Goal: Use online tool/utility: Utilize a website feature to perform a specific function

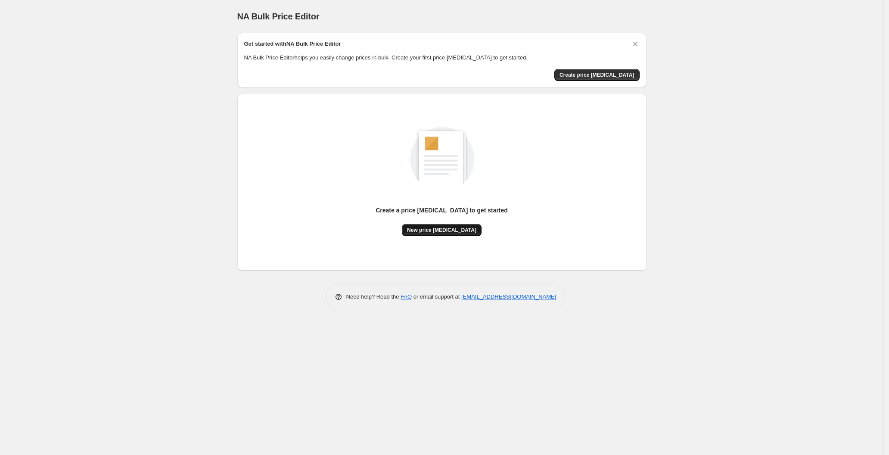
click at [429, 224] on button "New price [MEDICAL_DATA]" at bounding box center [442, 230] width 80 height 12
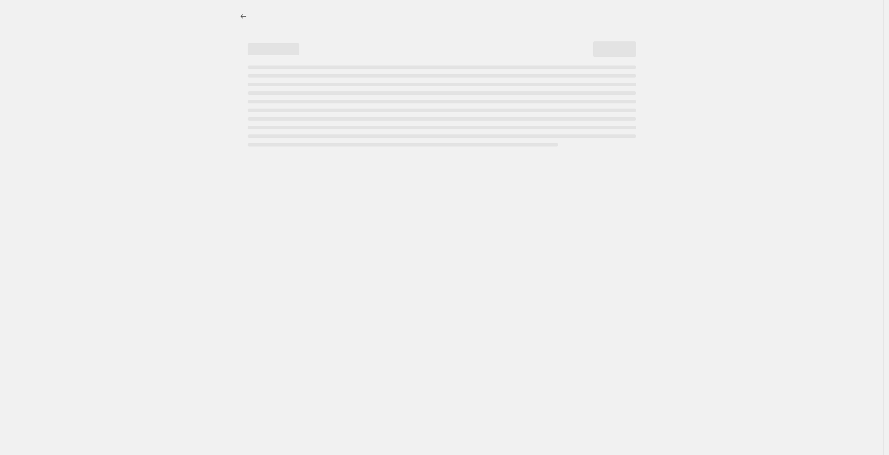
select select "percentage"
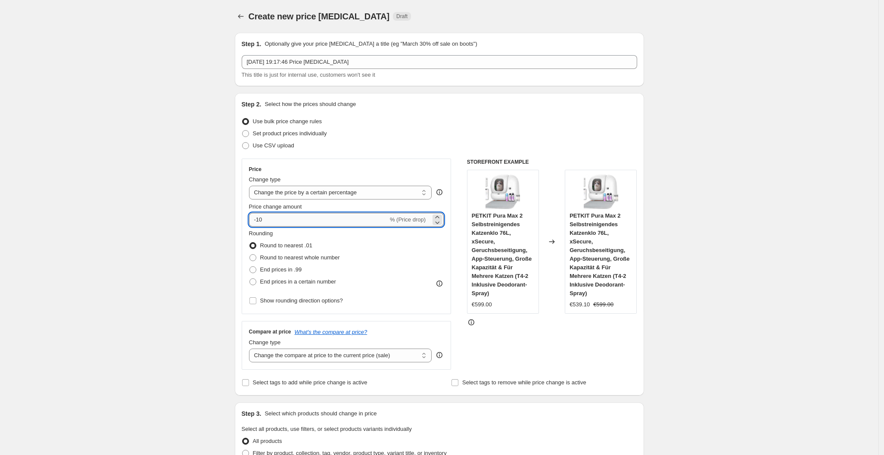
click at [318, 221] on input "-10" at bounding box center [318, 220] width 139 height 14
type input "-1"
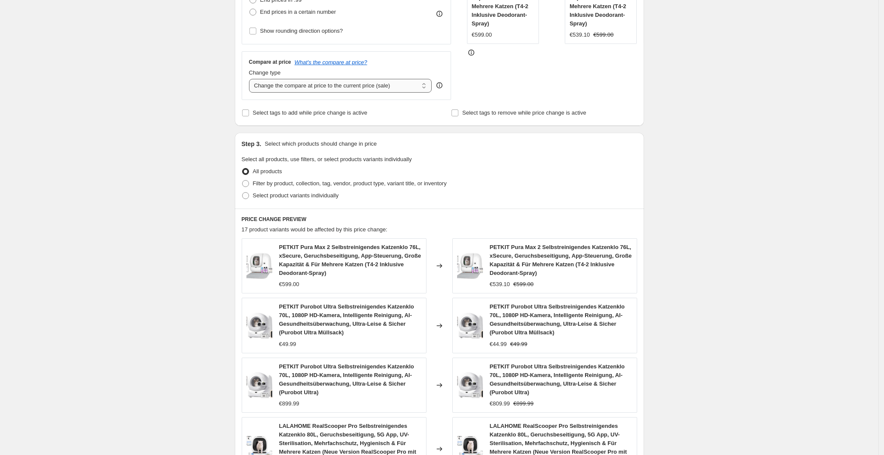
scroll to position [526, 0]
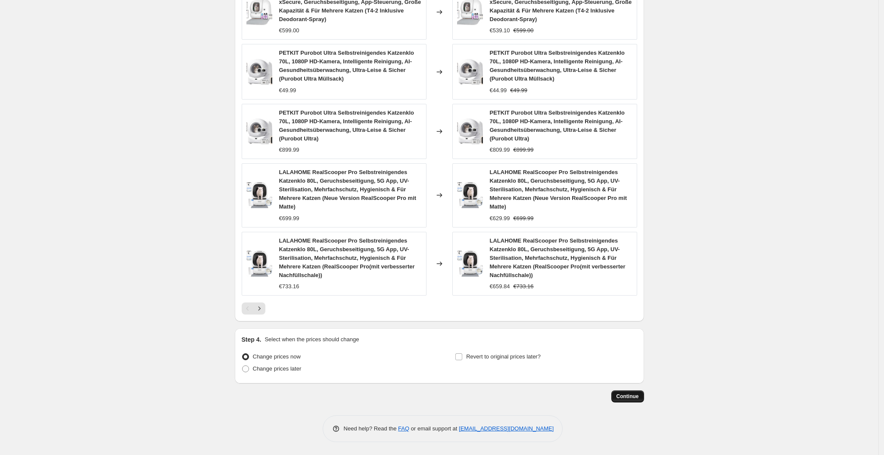
type input "-25"
click at [631, 398] on span "Continue" at bounding box center [627, 396] width 22 height 7
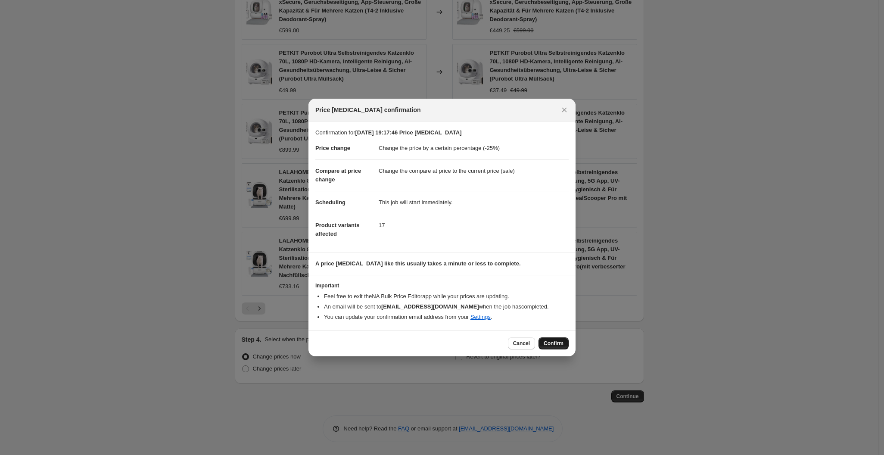
click at [553, 344] on span "Confirm" at bounding box center [554, 343] width 20 height 7
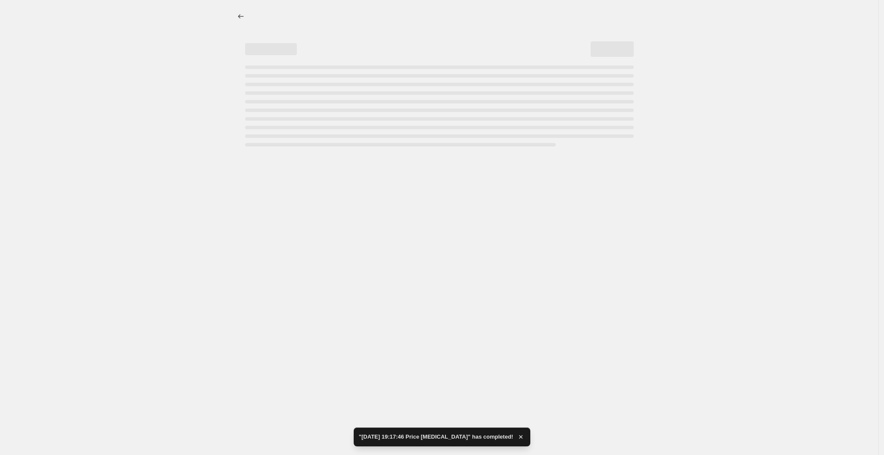
select select "percentage"
